Goal: Task Accomplishment & Management: Complete application form

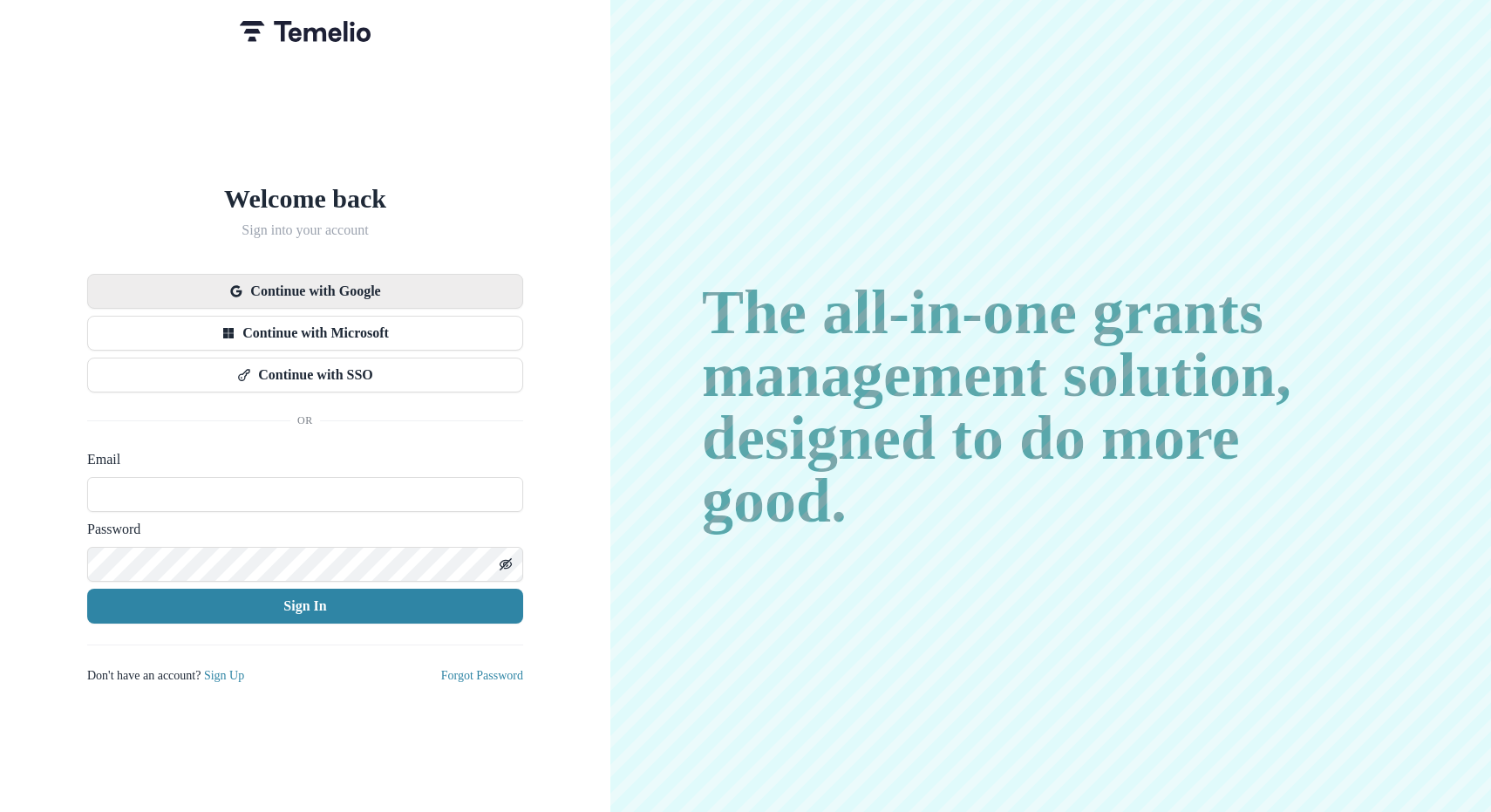
click at [376, 280] on button "Continue with Google" at bounding box center [305, 291] width 436 height 35
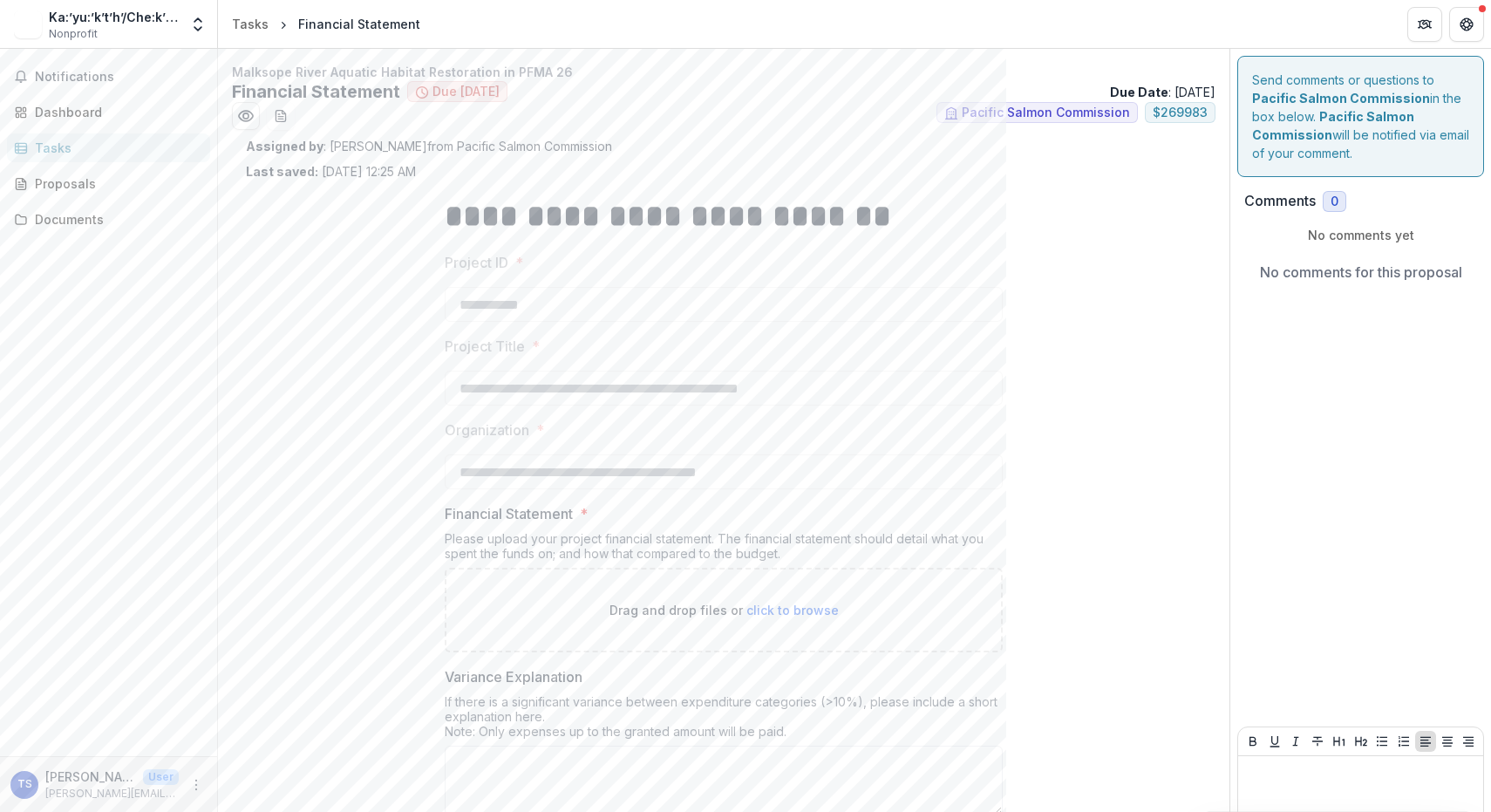
scroll to position [102, 0]
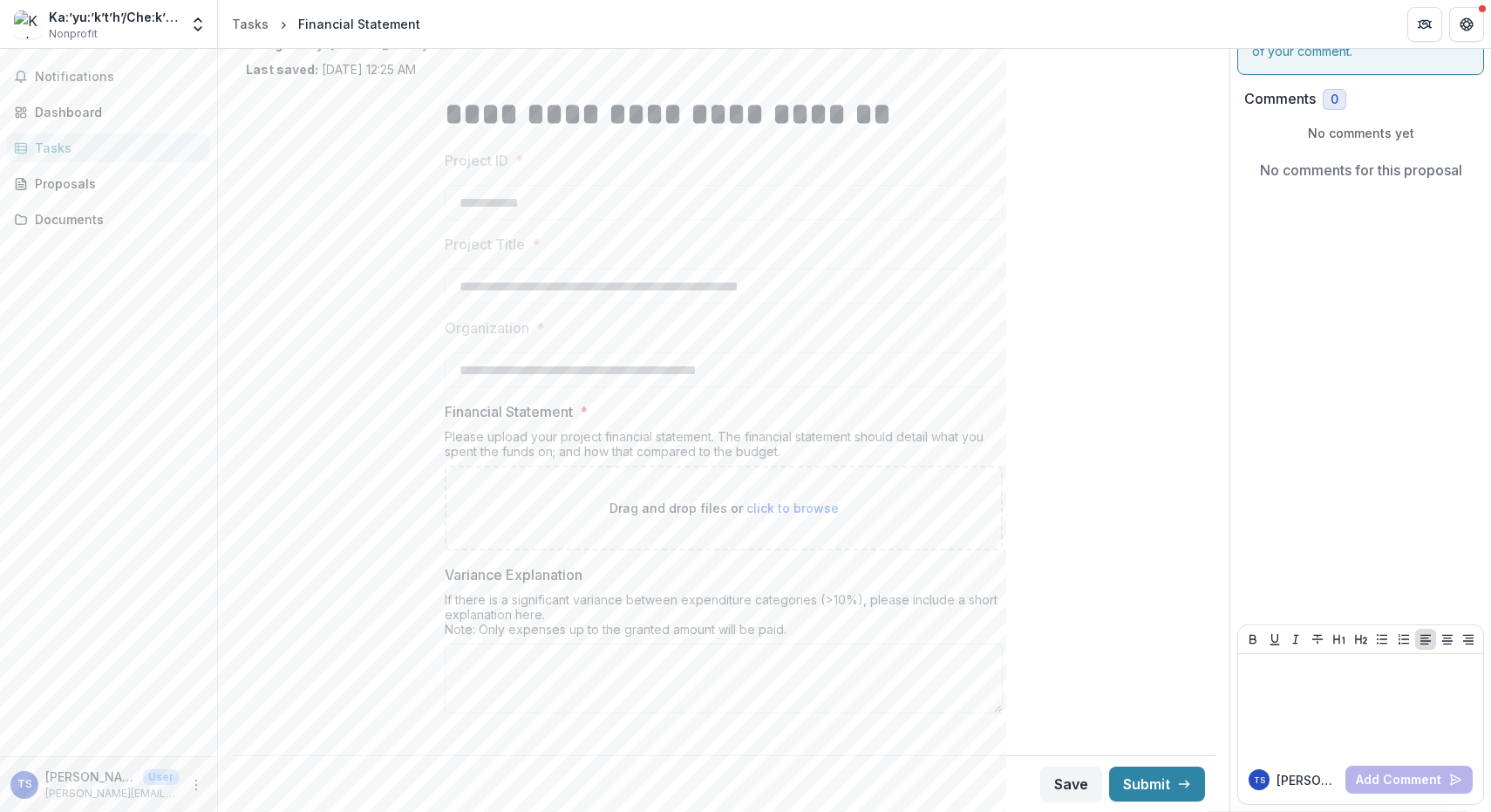
click at [779, 508] on span "click to browse" at bounding box center [792, 508] width 93 height 15
type input "**********"
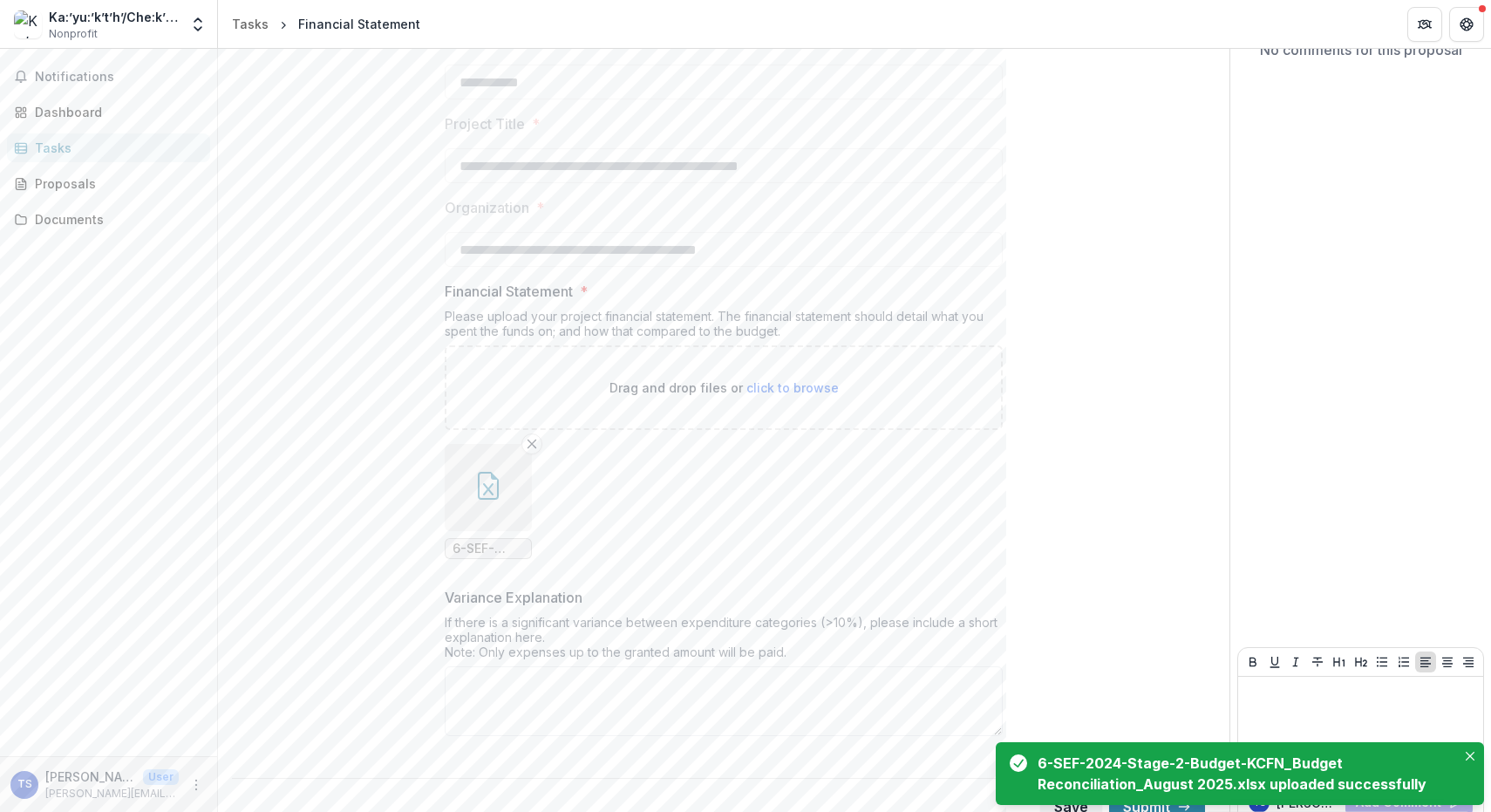
scroll to position [245, 0]
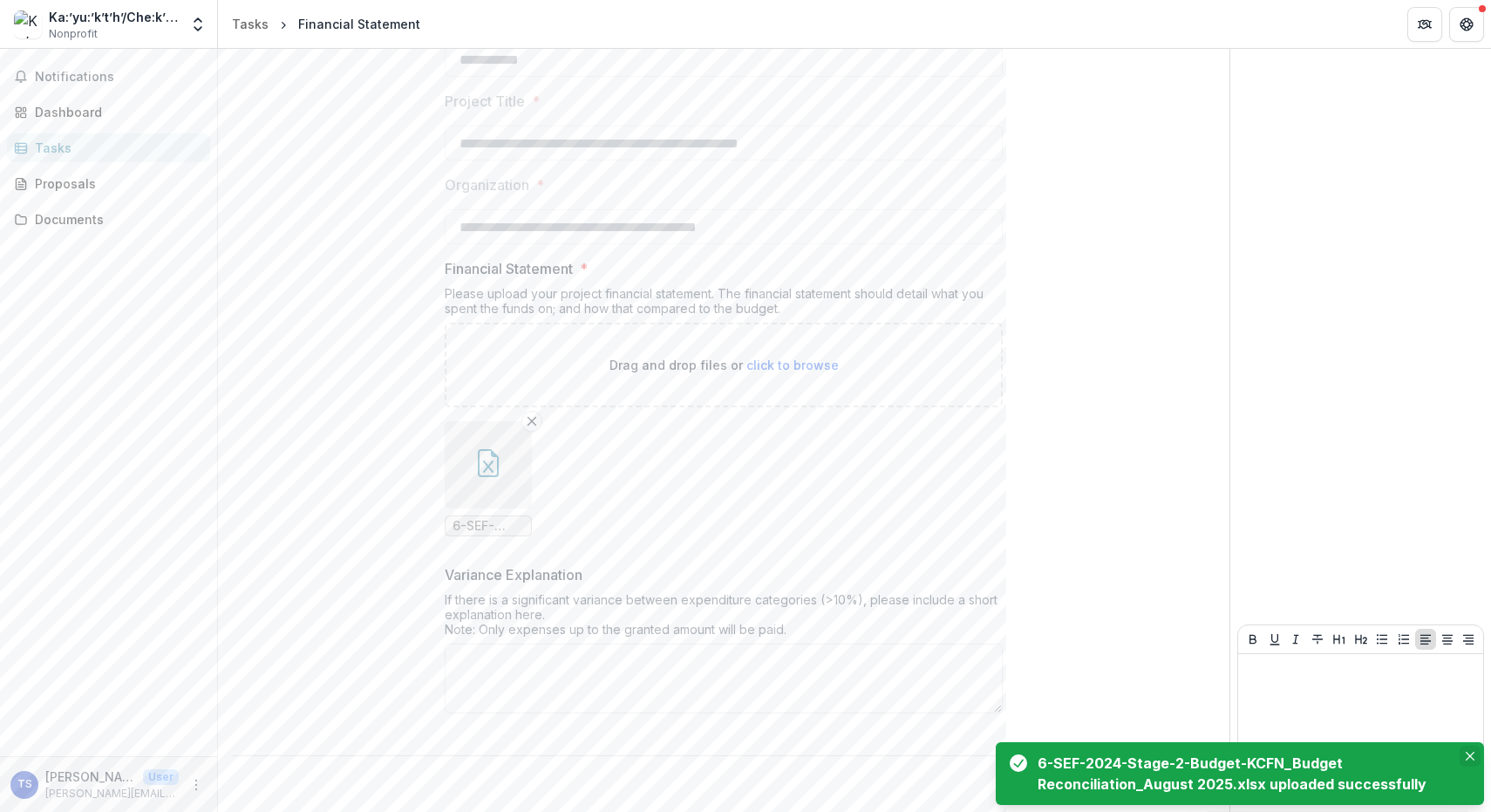
click at [1472, 751] on icon "Close" at bounding box center [1469, 755] width 8 height 8
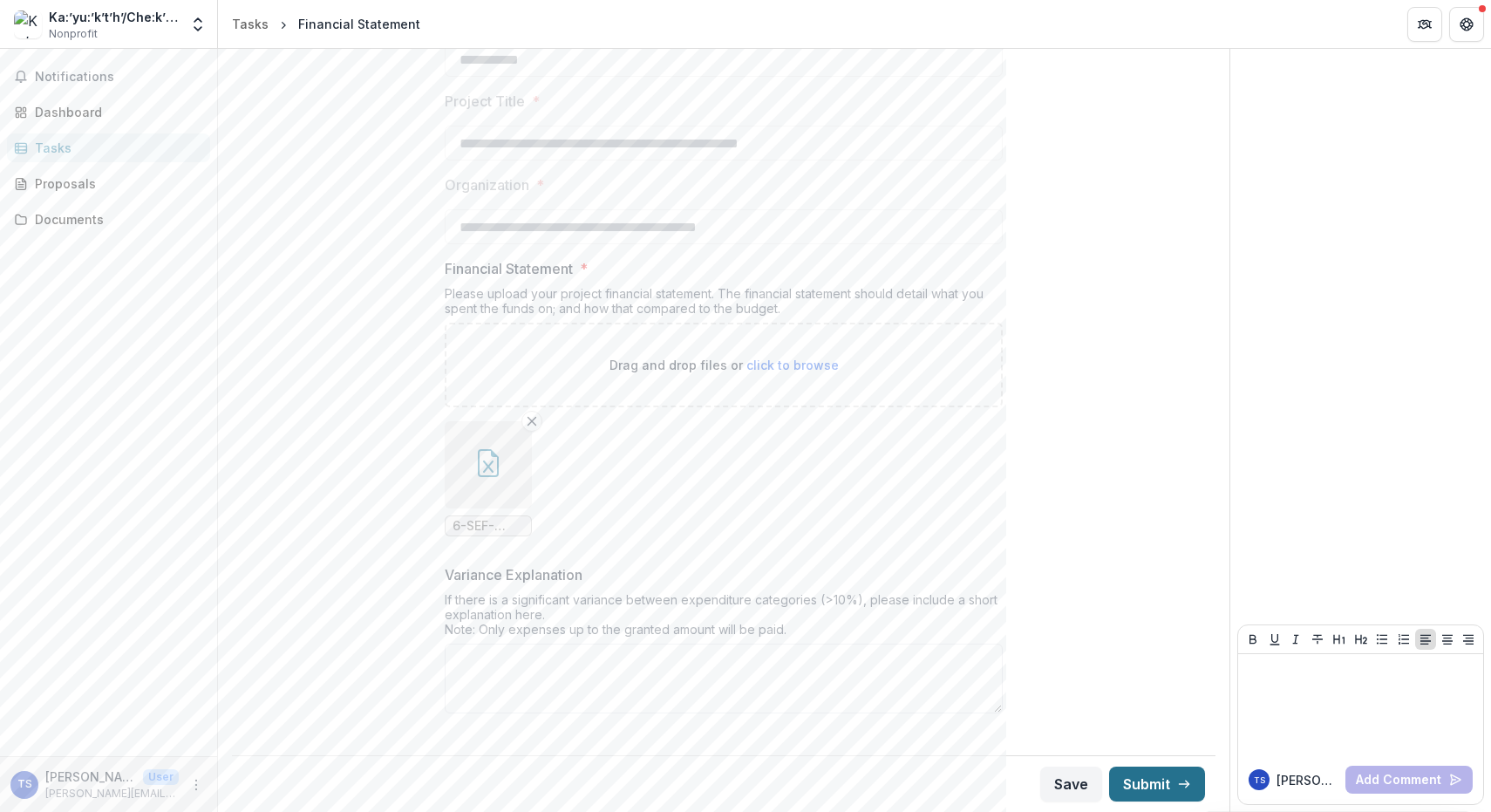
click at [1152, 776] on button "Submit" at bounding box center [1157, 783] width 96 height 35
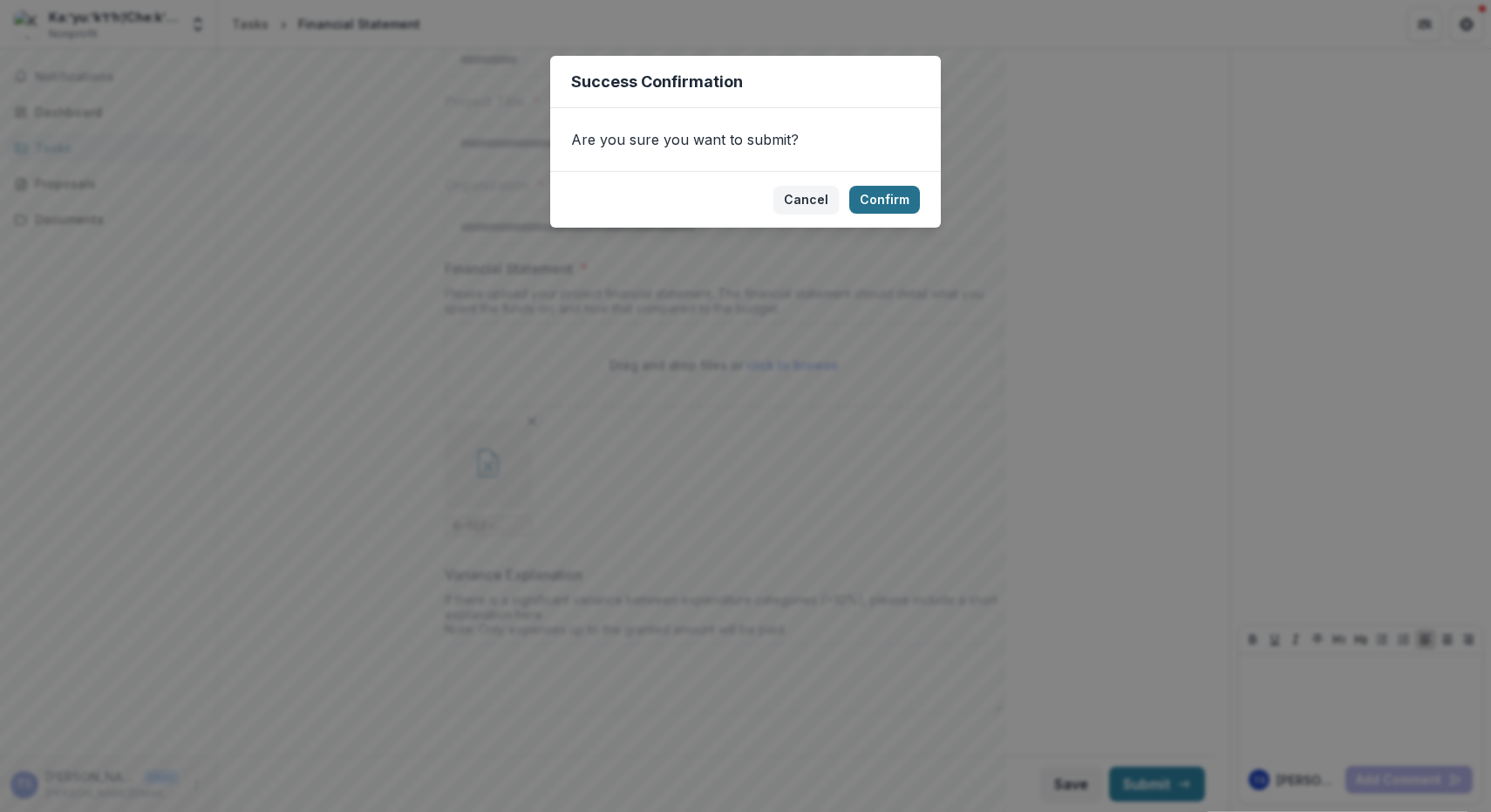
click at [879, 197] on button "Confirm" at bounding box center [884, 200] width 70 height 28
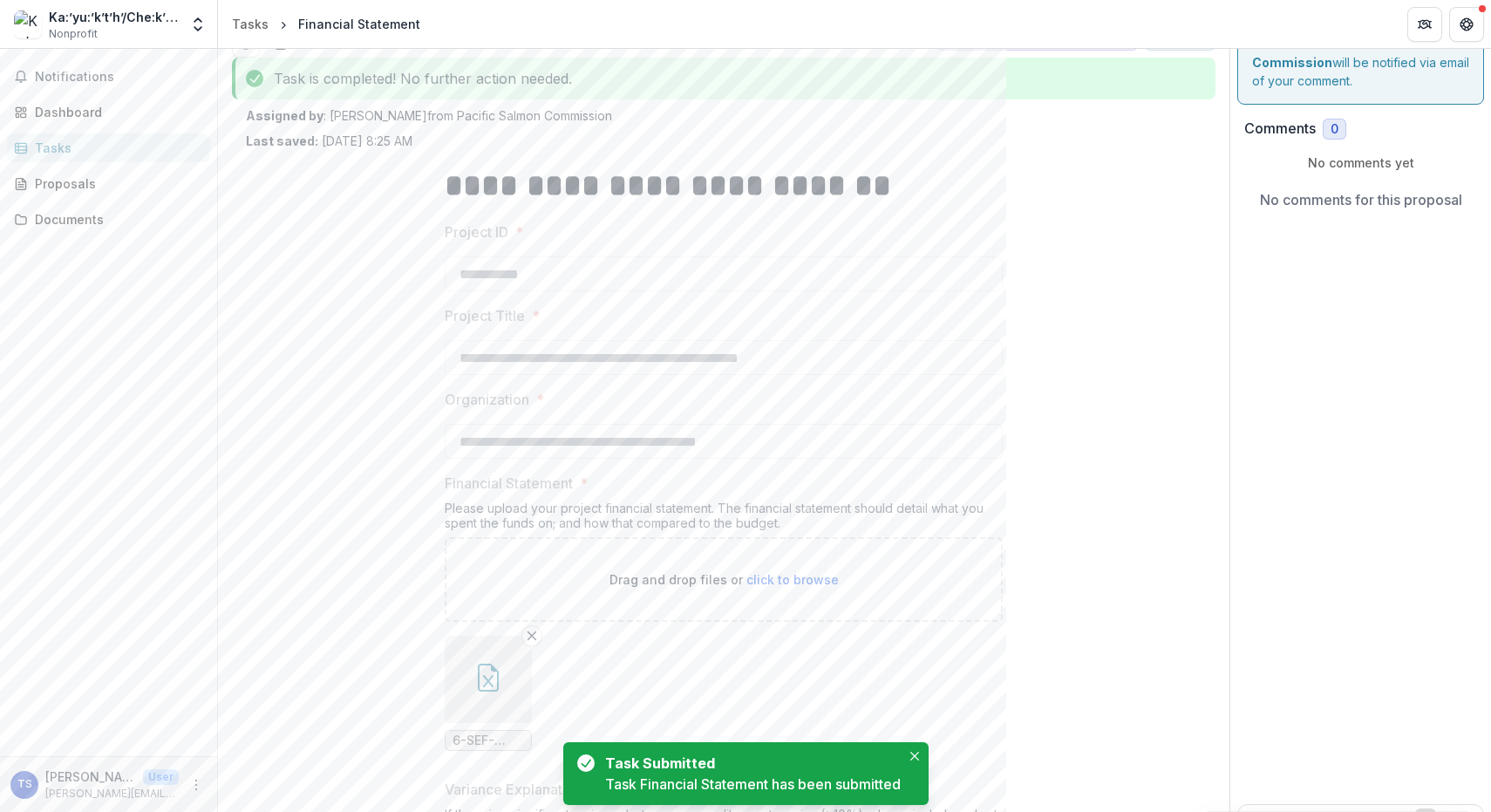
scroll to position [0, 0]
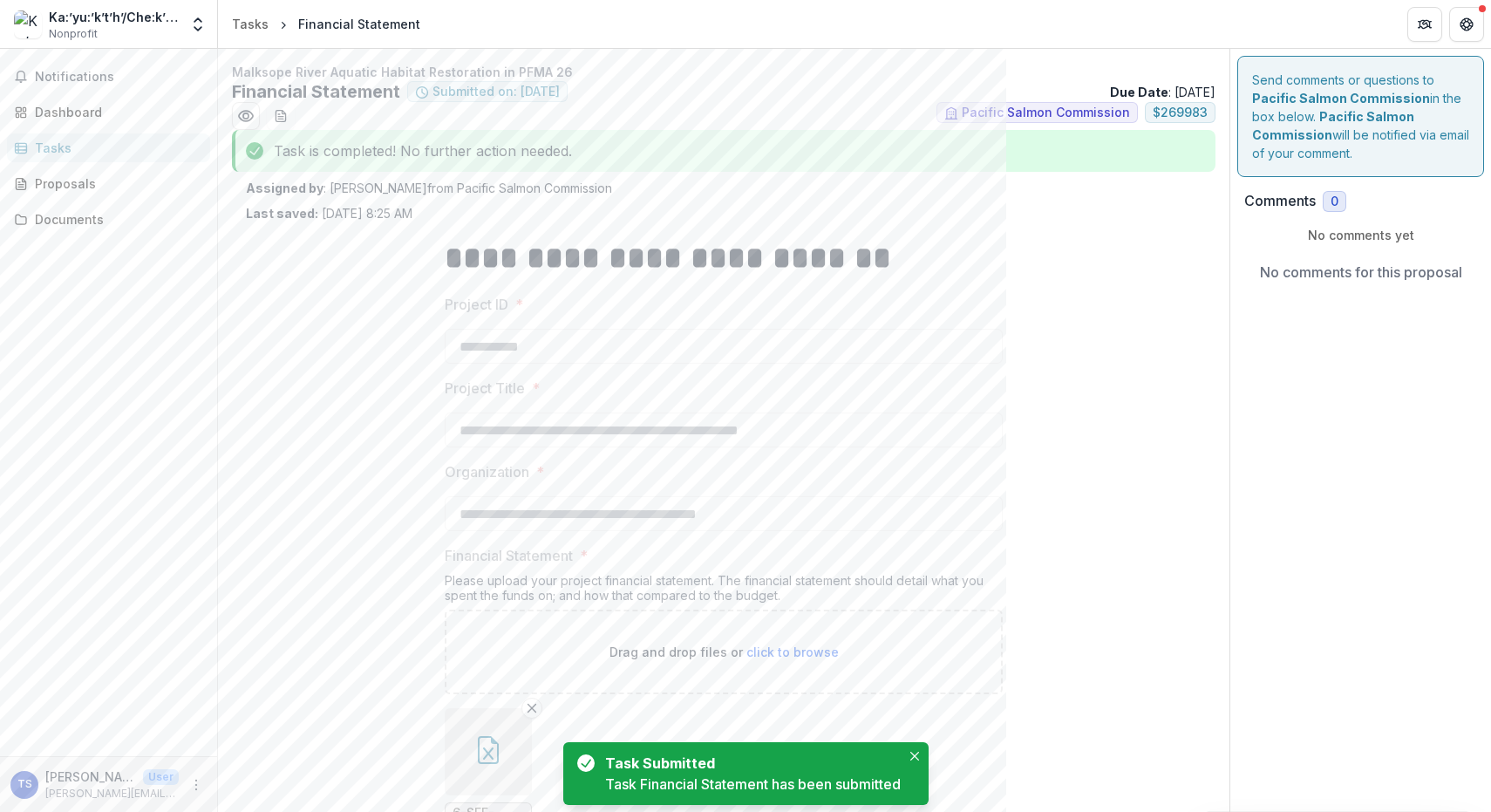
click at [128, 141] on div "Tasks" at bounding box center [115, 148] width 161 height 19
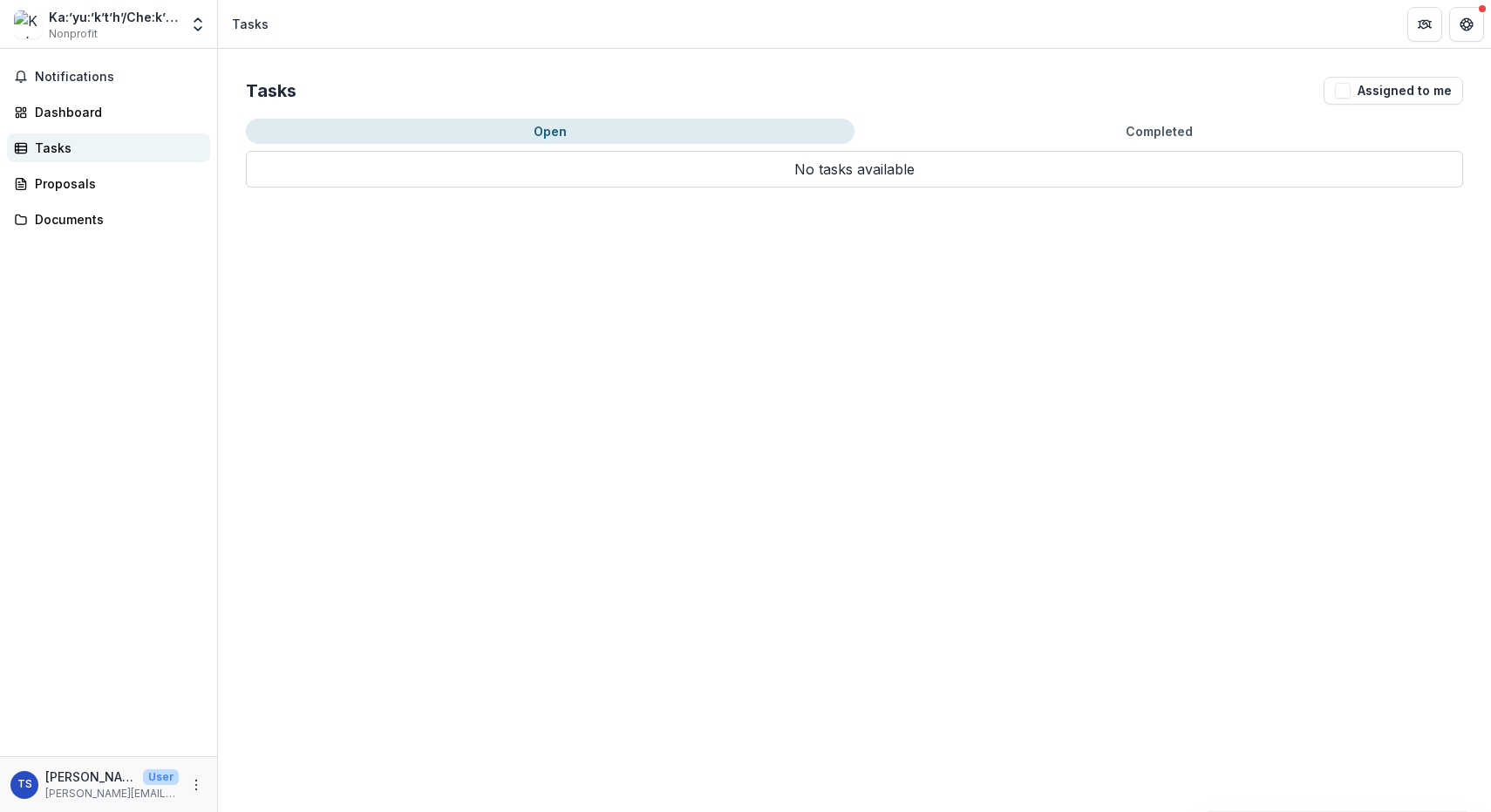
click at [129, 142] on div "Tasks" at bounding box center [115, 148] width 161 height 19
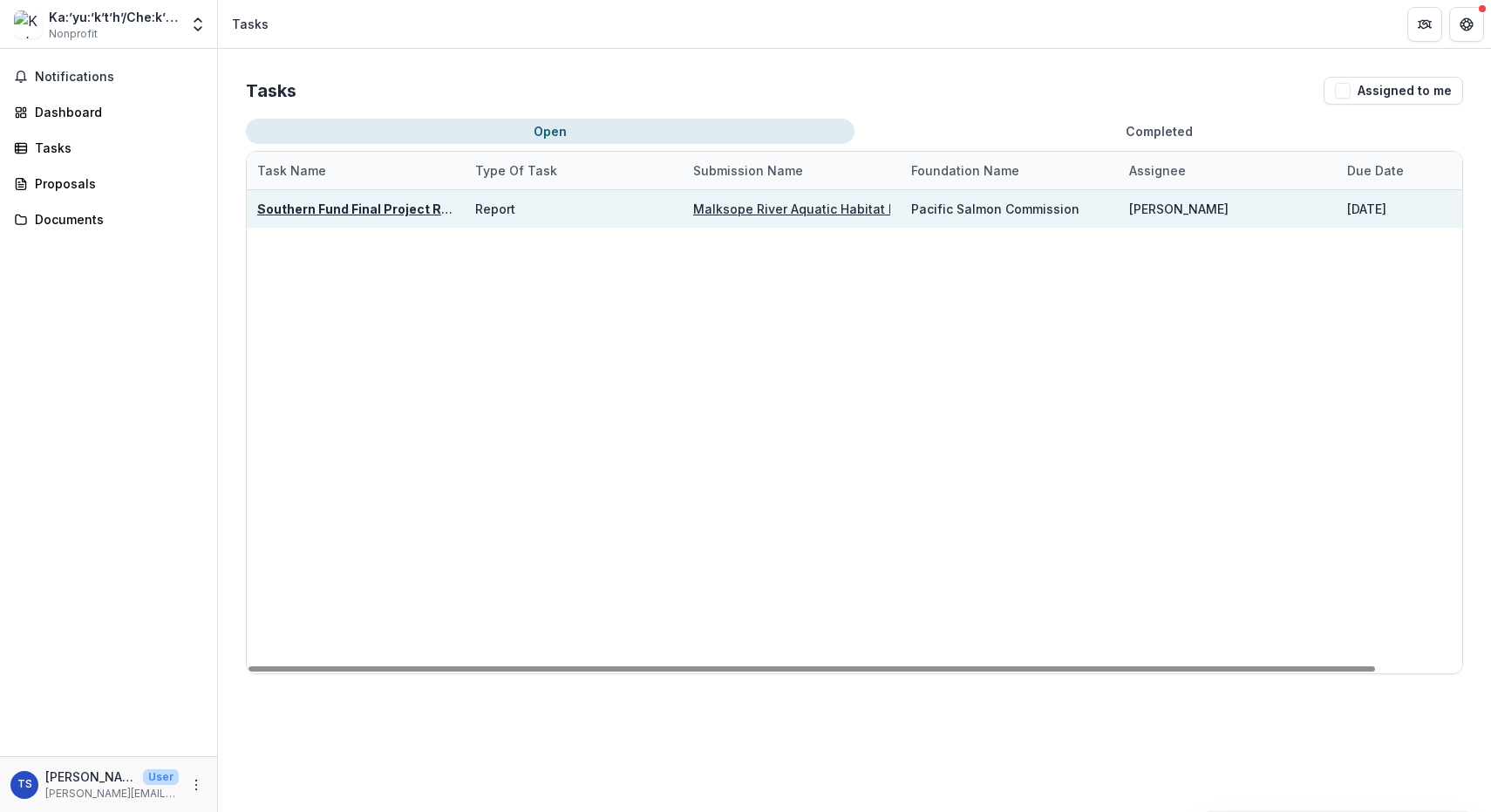
click at [429, 204] on u "Southern Fund Final Project Report" at bounding box center [366, 209] width 218 height 15
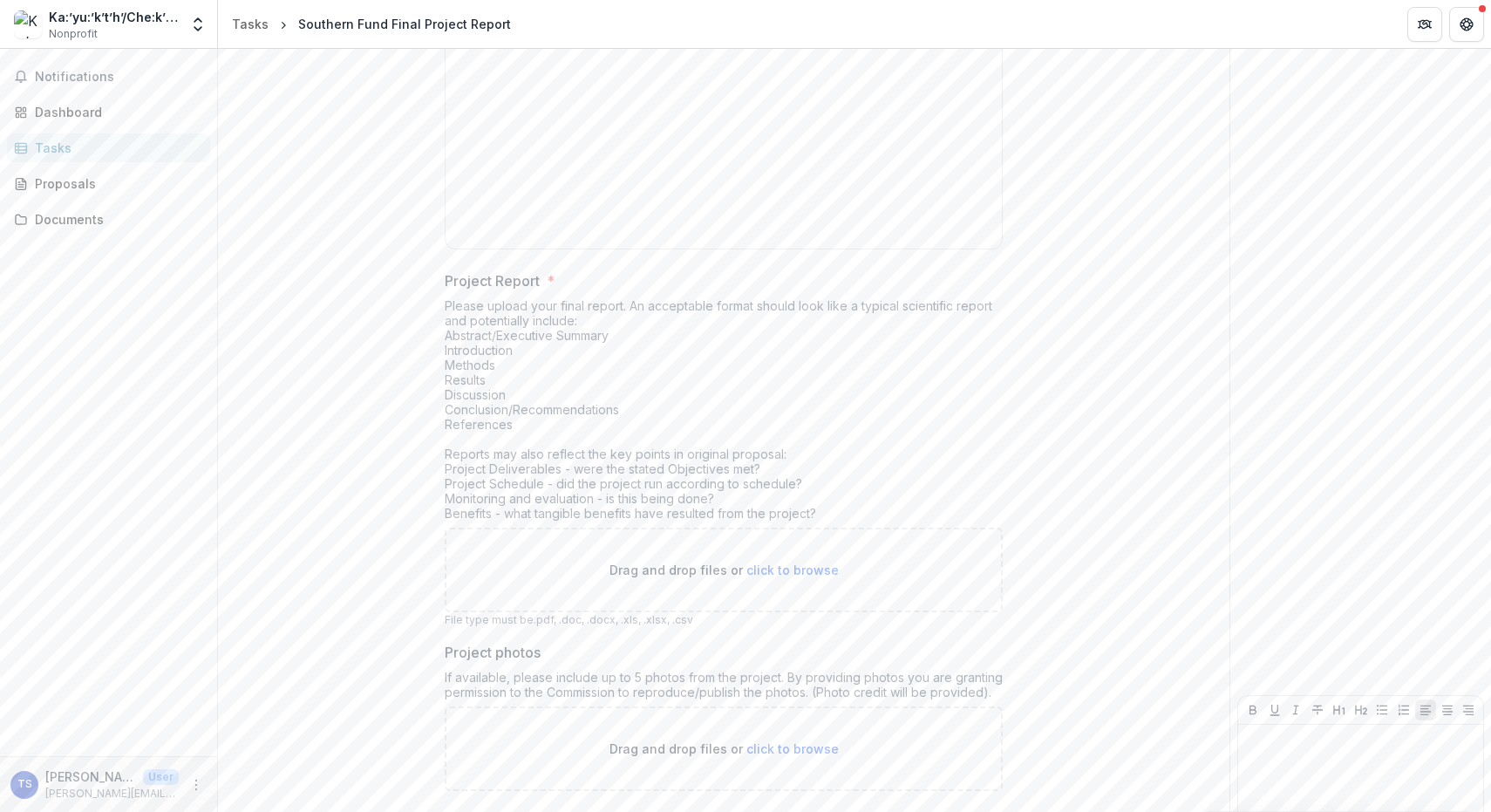
scroll to position [680, 0]
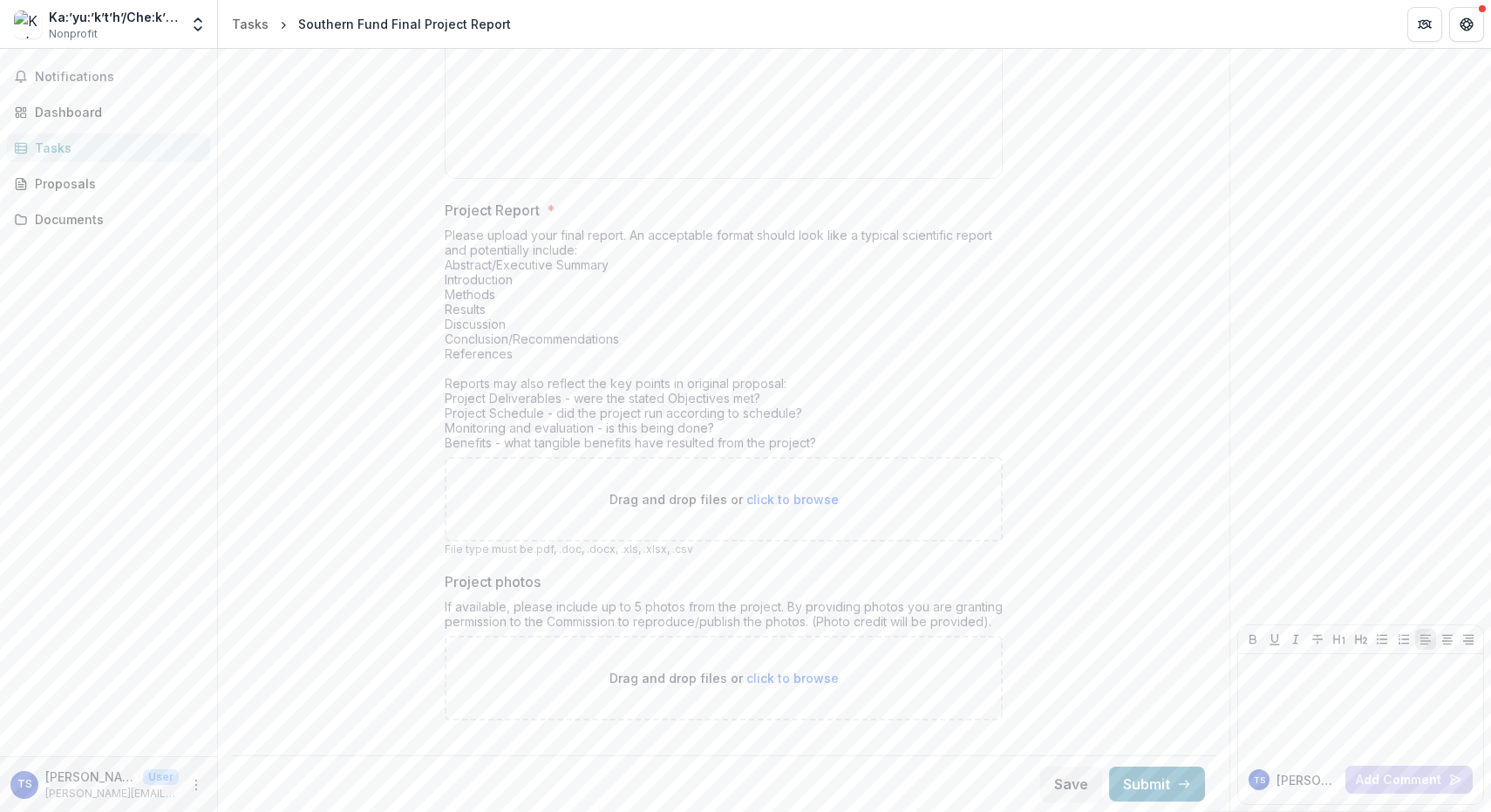
click at [779, 503] on span "click to browse" at bounding box center [792, 499] width 93 height 15
click at [784, 500] on span "click to browse" at bounding box center [792, 499] width 93 height 15
type input "**********"
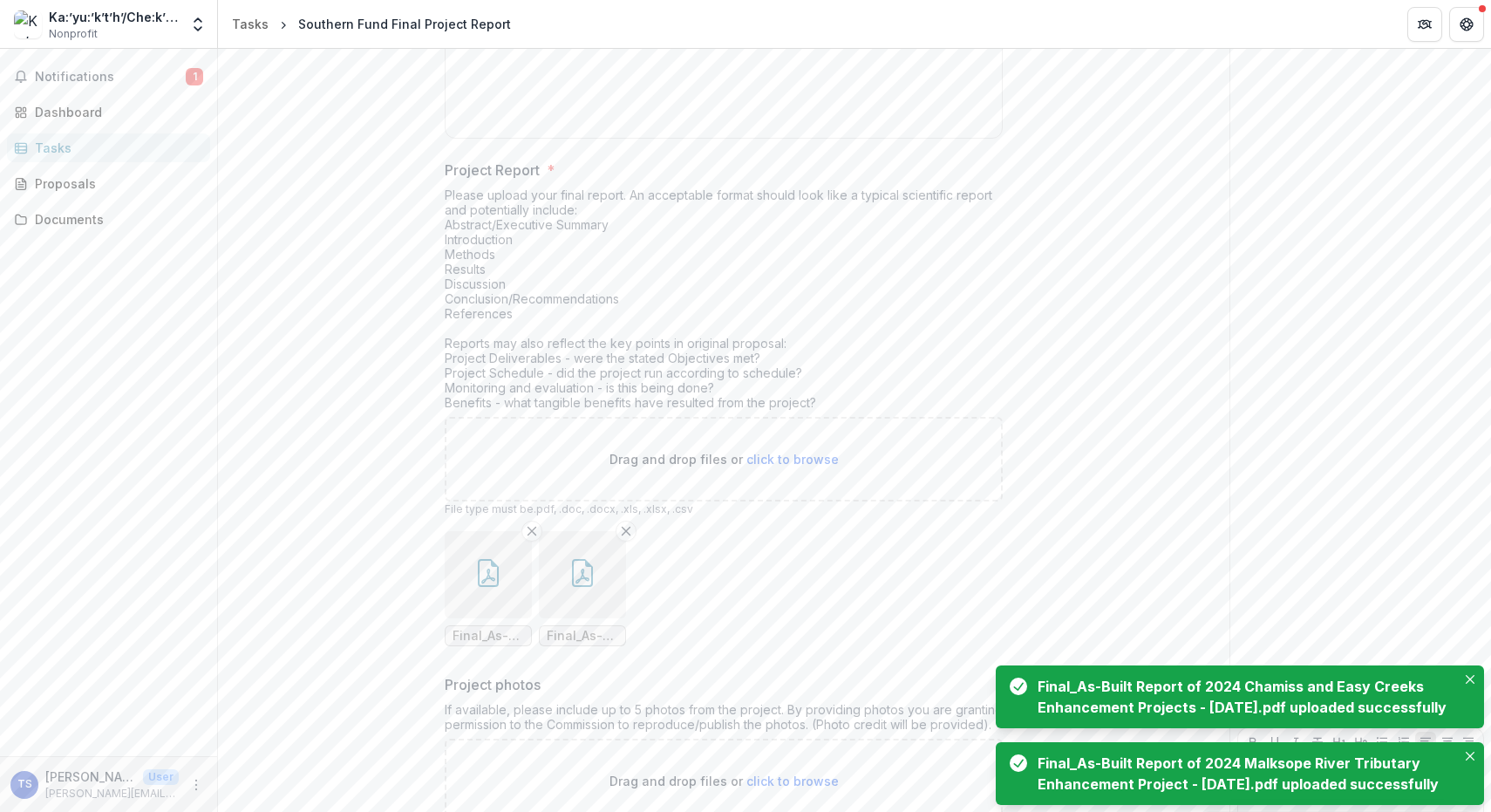
scroll to position [721, 0]
click at [1468, 675] on icon "Close" at bounding box center [1469, 679] width 8 height 8
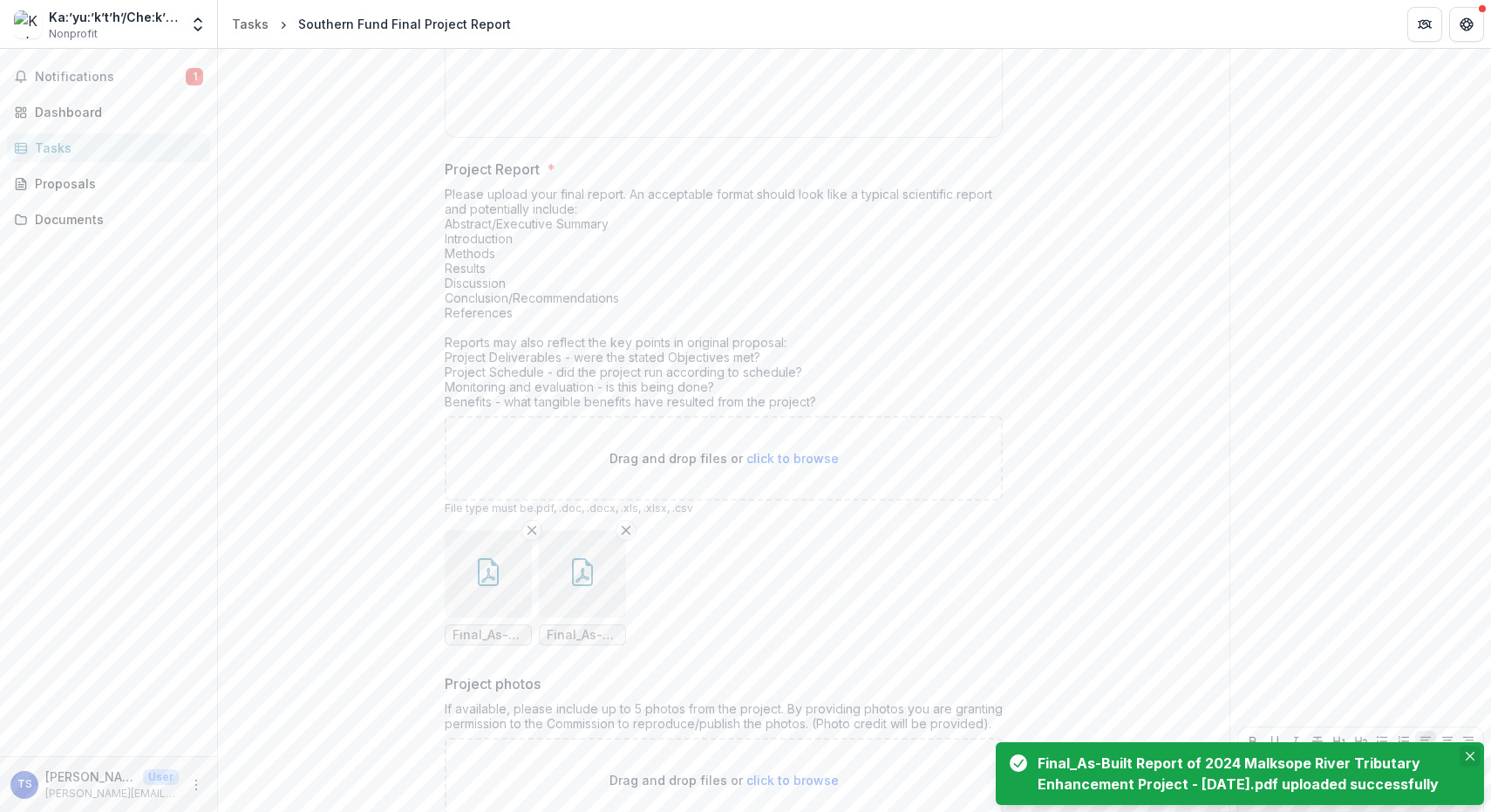
click at [1468, 745] on button "Close" at bounding box center [1469, 756] width 21 height 21
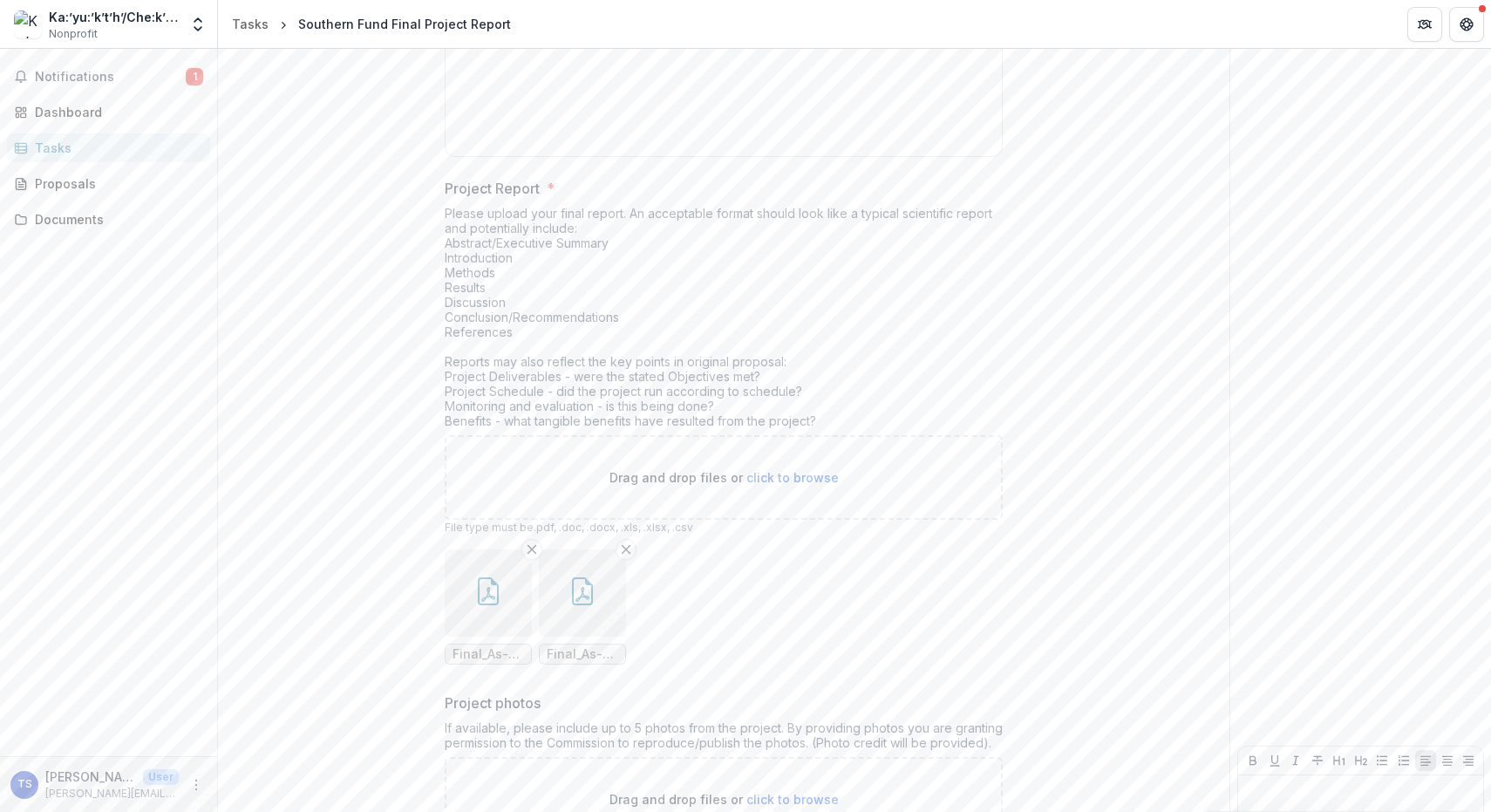
scroll to position [823, 0]
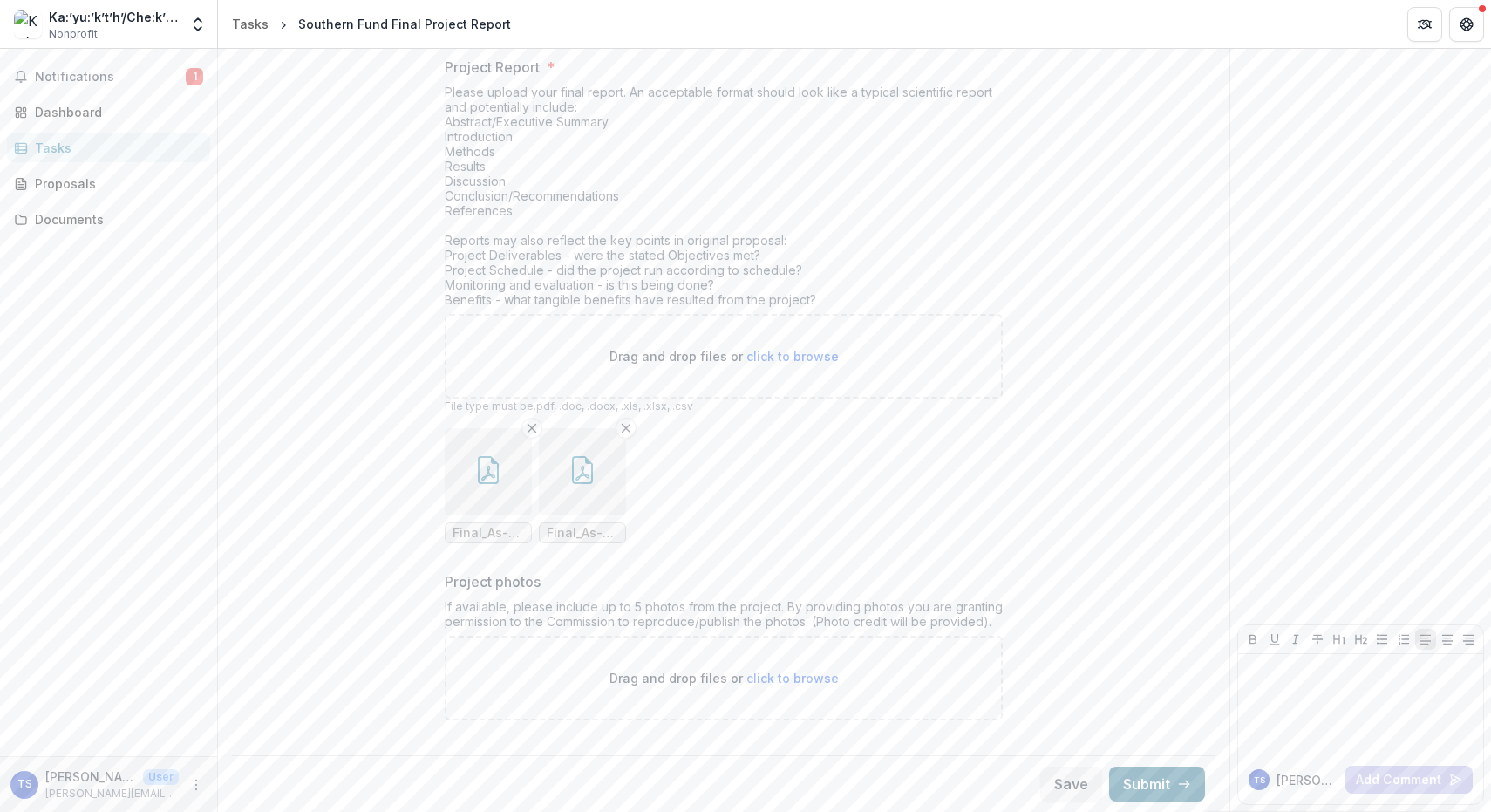
click at [1144, 783] on button "Submit" at bounding box center [1157, 783] width 96 height 35
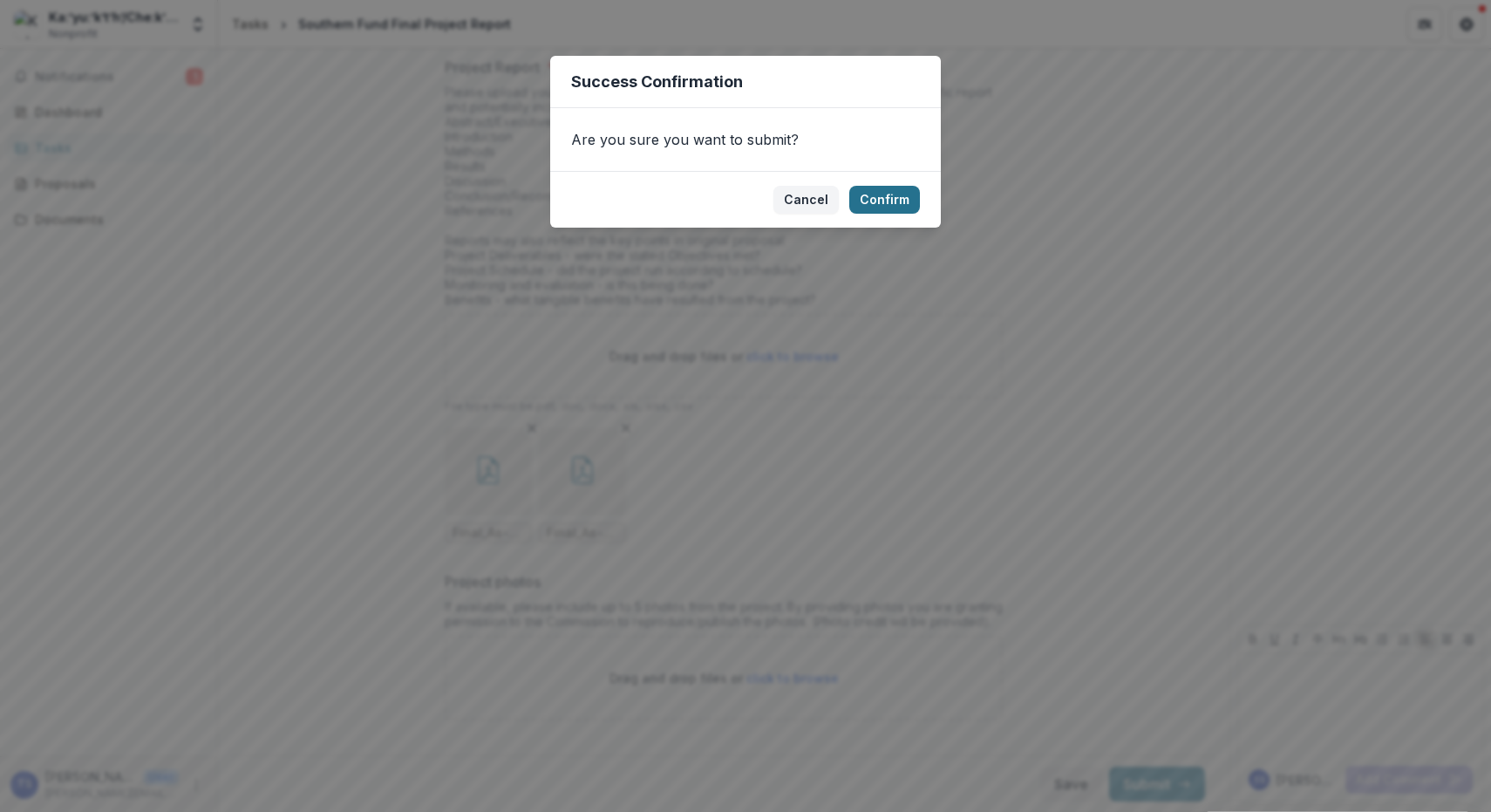
click at [896, 193] on button "Confirm" at bounding box center [884, 200] width 70 height 28
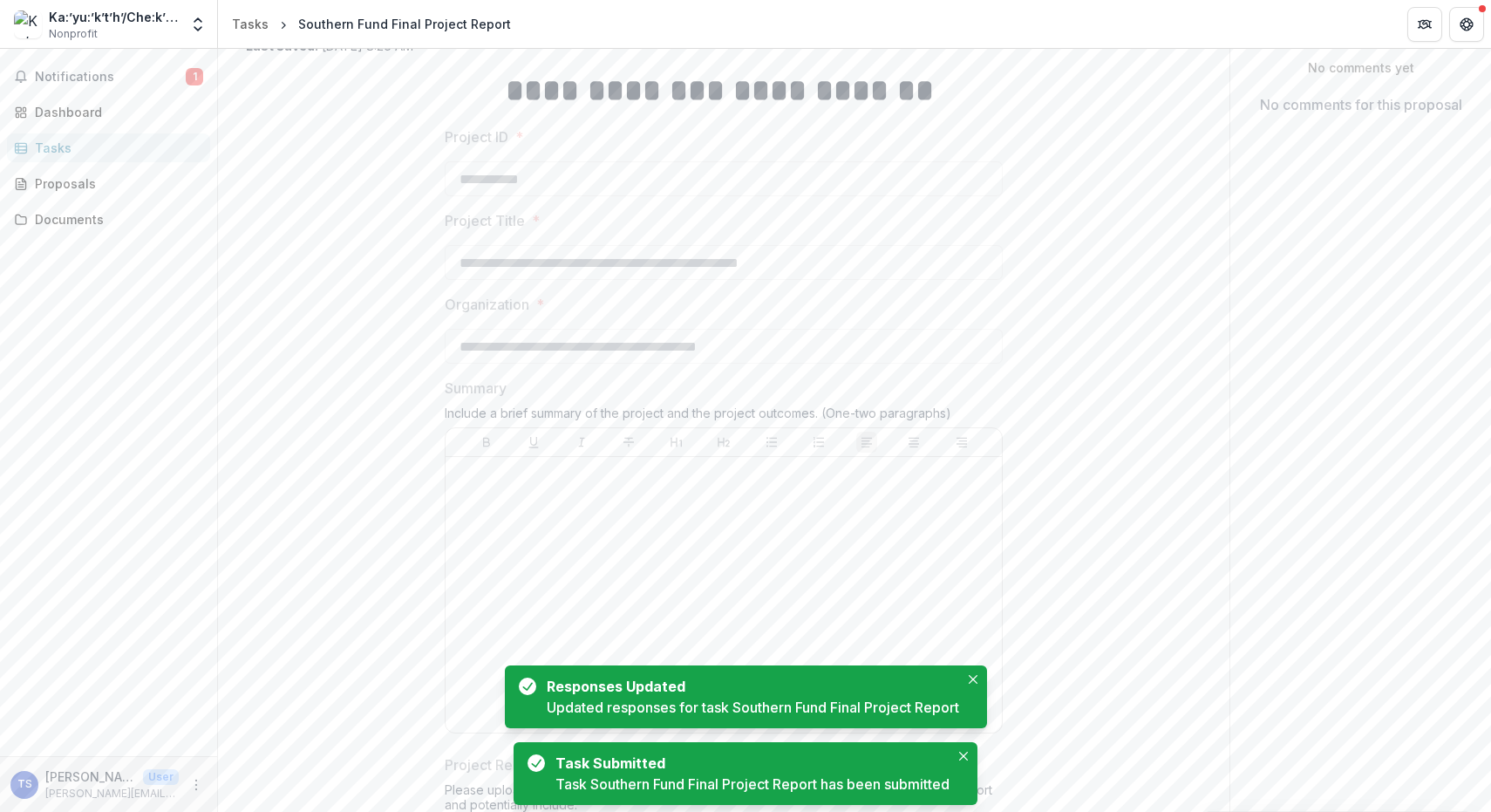
scroll to position [0, 0]
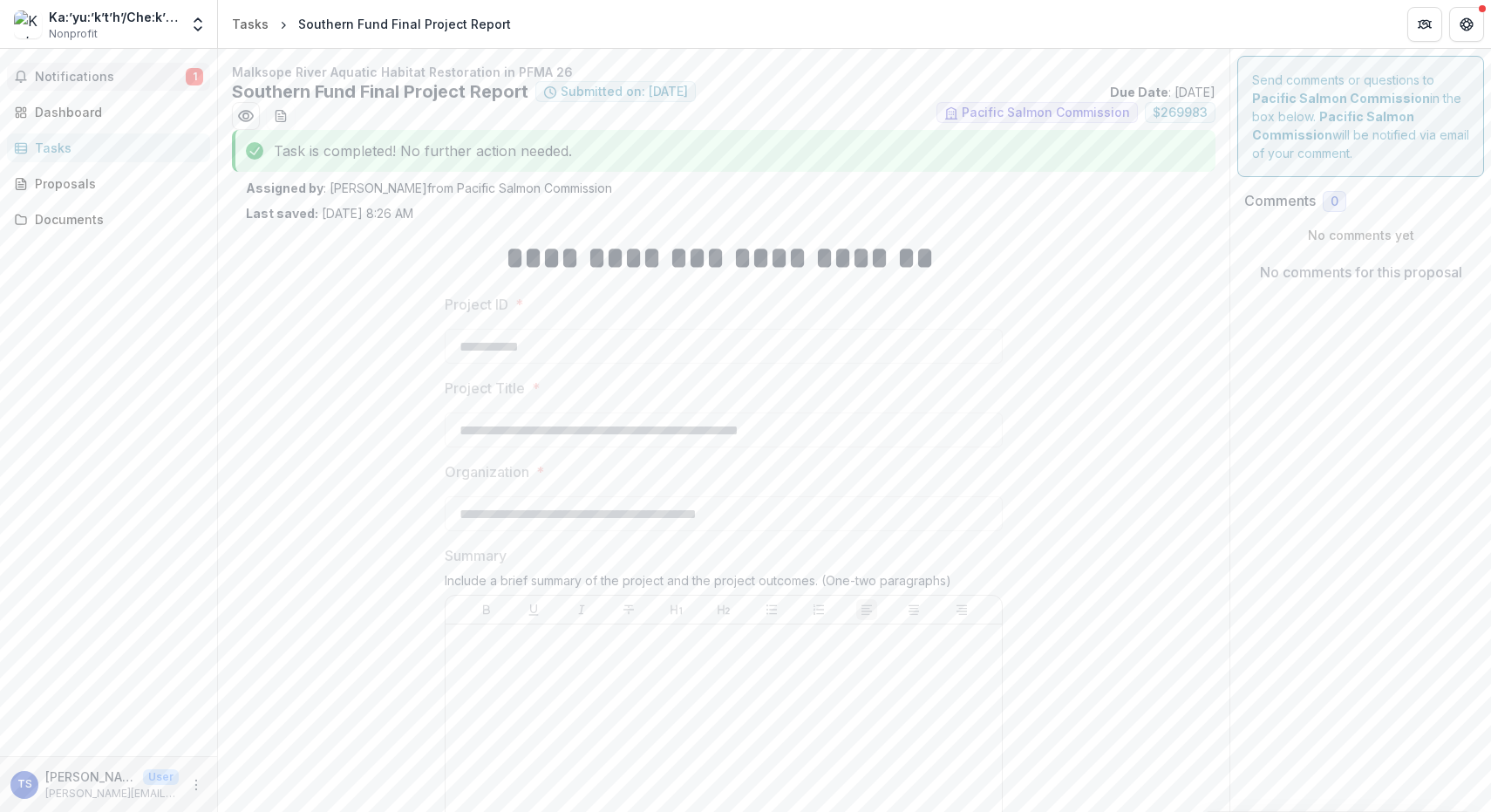
click at [159, 82] on span "Notifications" at bounding box center [110, 77] width 151 height 15
click at [76, 146] on div "Tasks" at bounding box center [115, 148] width 161 height 19
